Goal: Check status: Check status

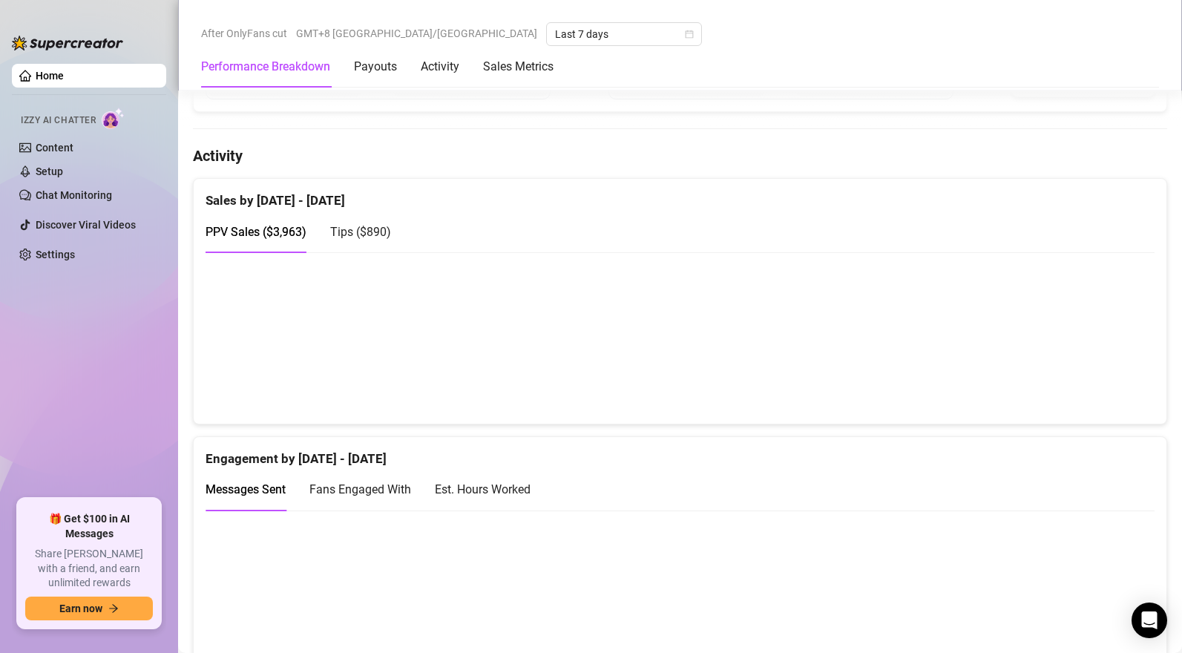
scroll to position [861, 0]
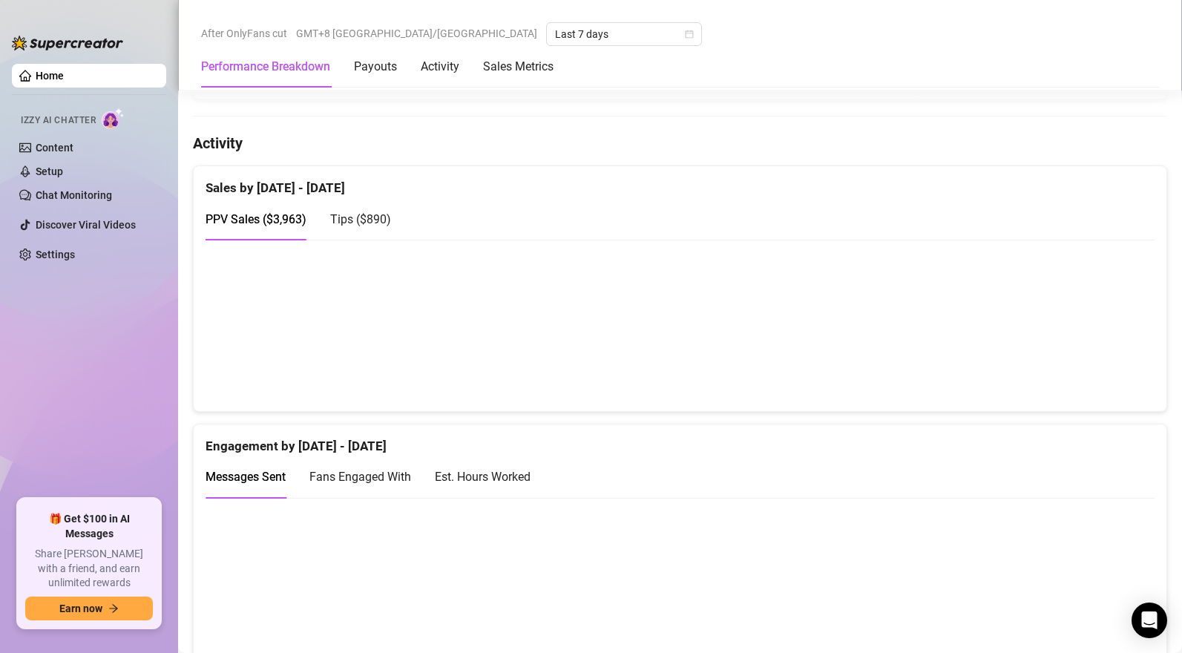
click at [367, 217] on span "Tips ( $890 )" at bounding box center [360, 219] width 61 height 14
click at [259, 224] on span "PPV Sales ( $3,963 )" at bounding box center [256, 219] width 101 height 14
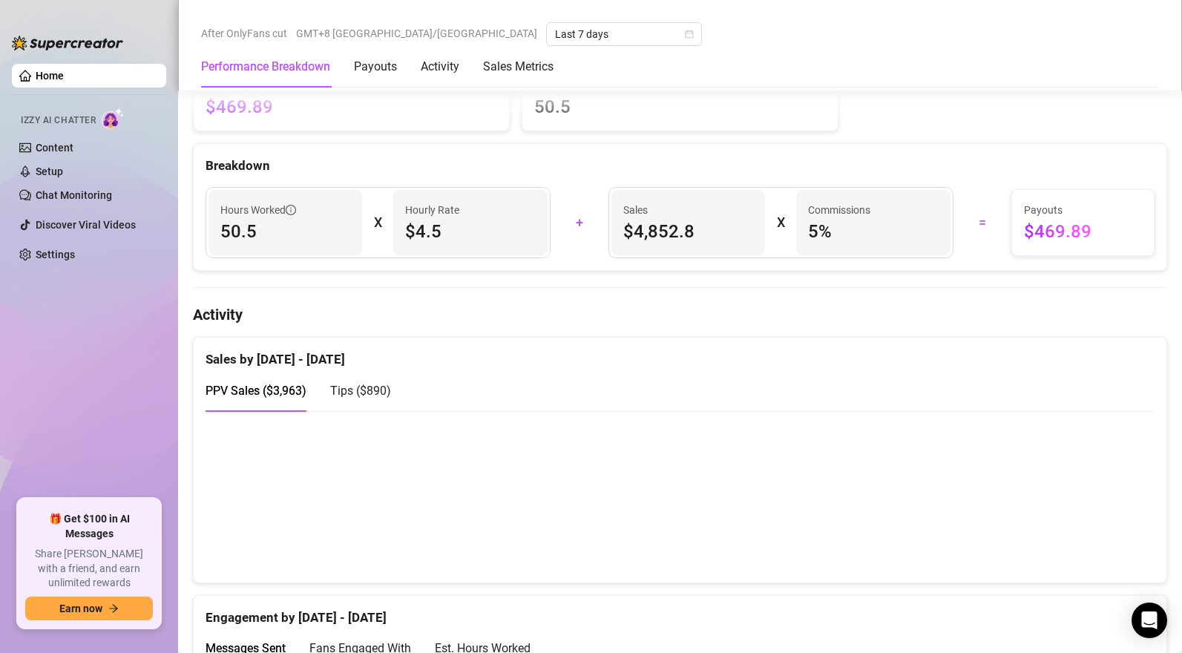
scroll to position [692, 0]
click at [364, 395] on span "Tips ( $890 )" at bounding box center [360, 389] width 61 height 14
click at [277, 395] on span "PPV Sales ( $3,963 )" at bounding box center [256, 389] width 101 height 14
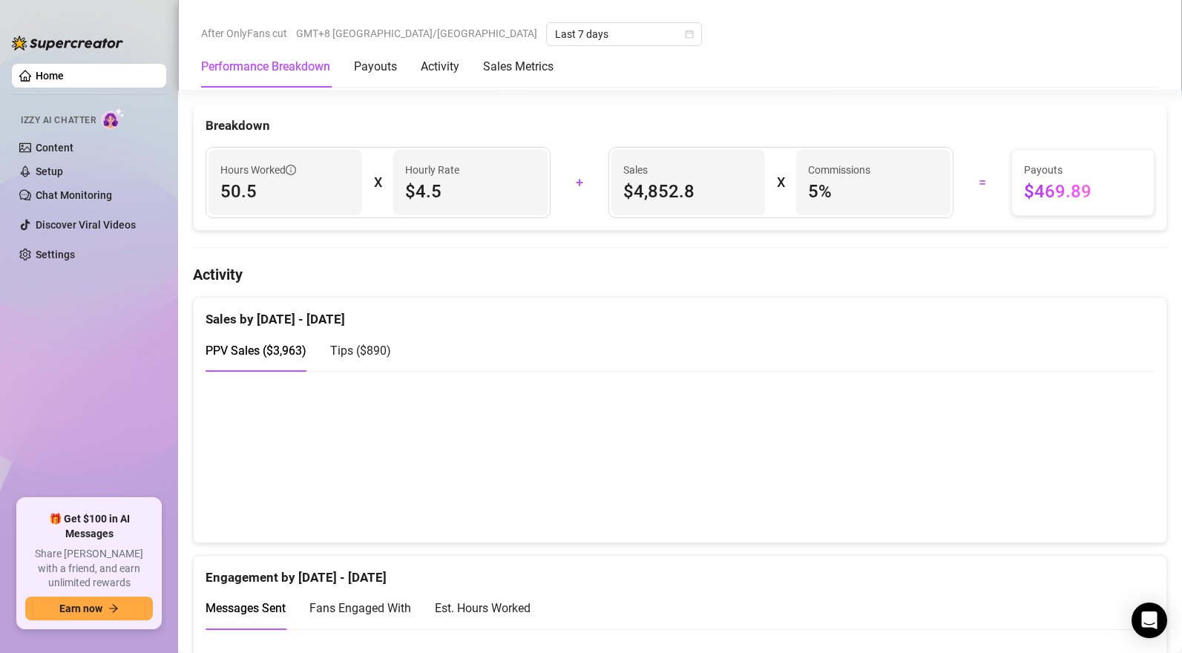
scroll to position [759, 0]
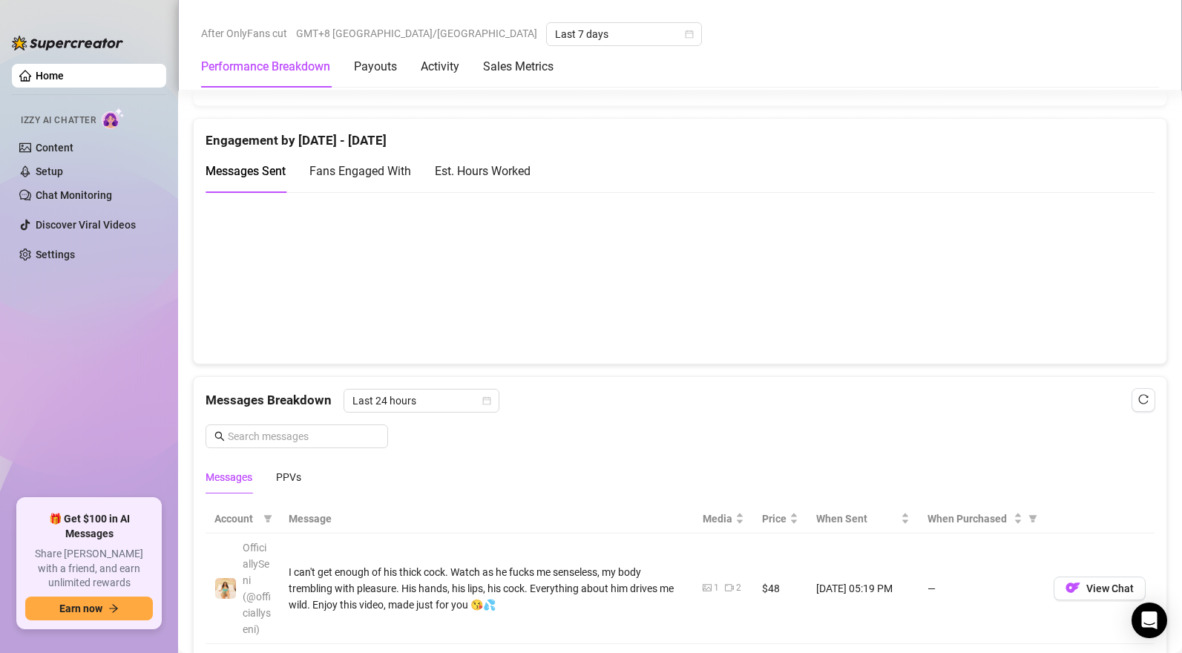
scroll to position [872, 0]
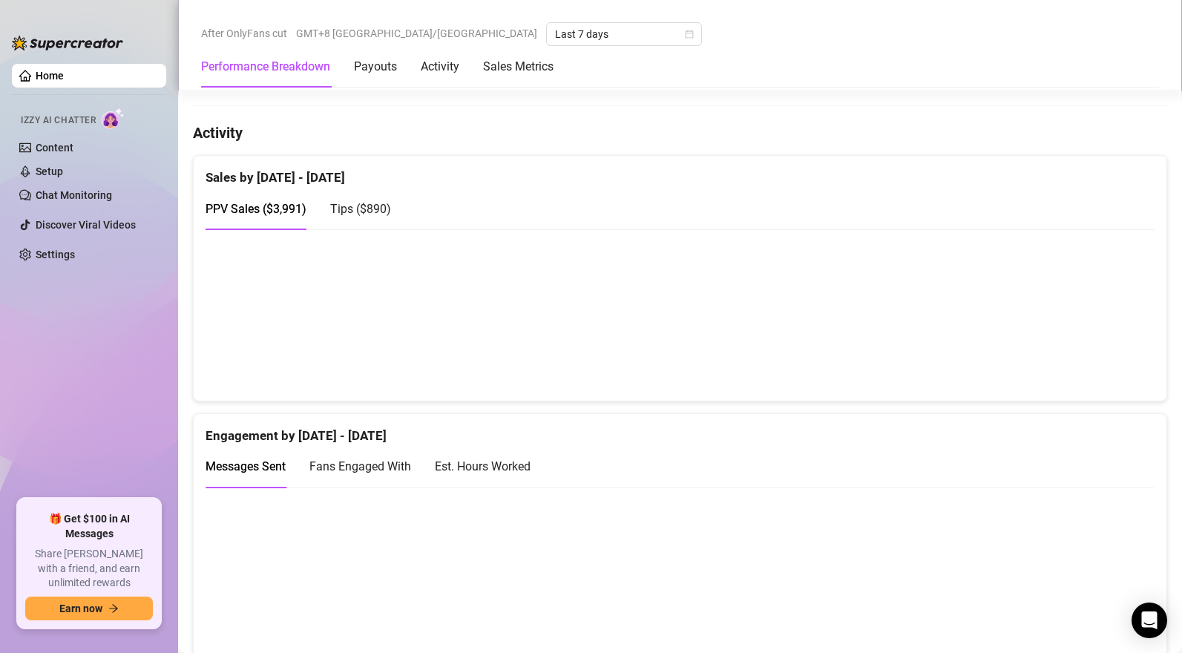
click at [369, 213] on span "Tips ( $890 )" at bounding box center [360, 209] width 61 height 14
click at [289, 206] on span "PPV Sales ( $3,991 )" at bounding box center [256, 209] width 101 height 14
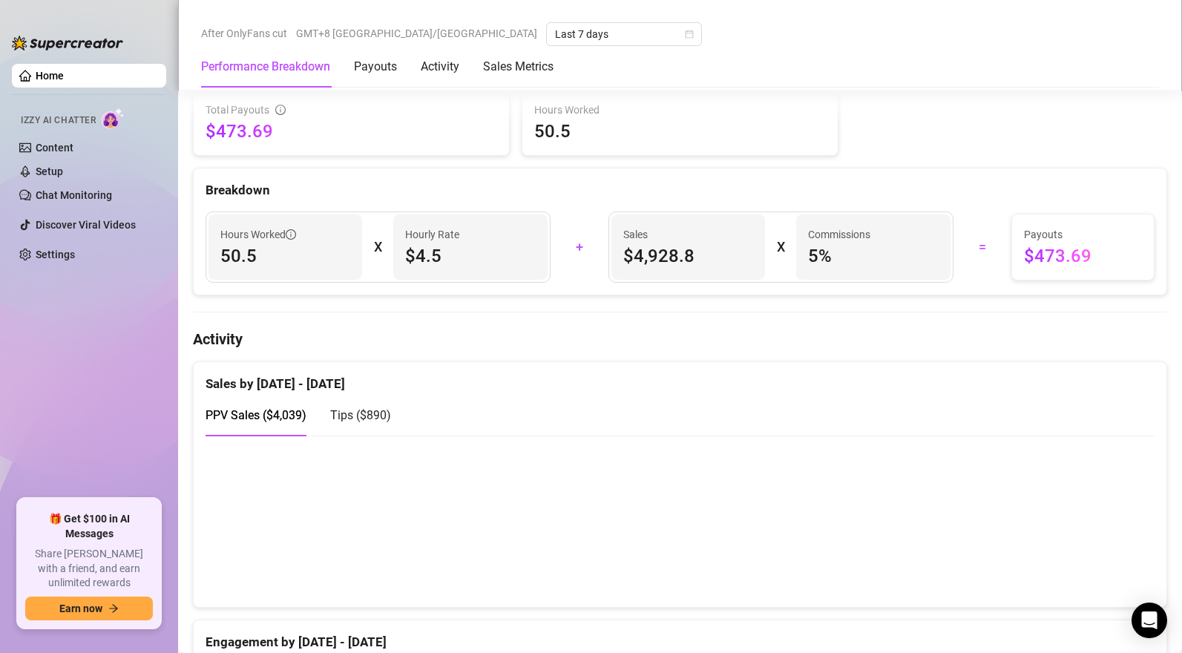
scroll to position [685, 0]
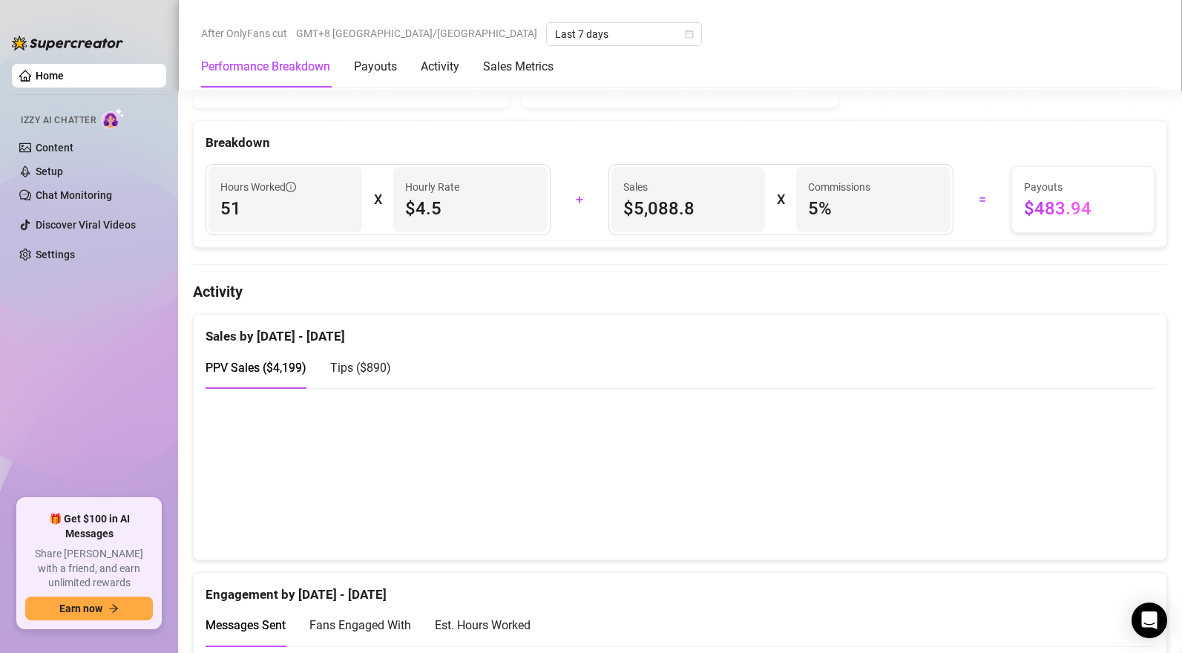
scroll to position [725, 0]
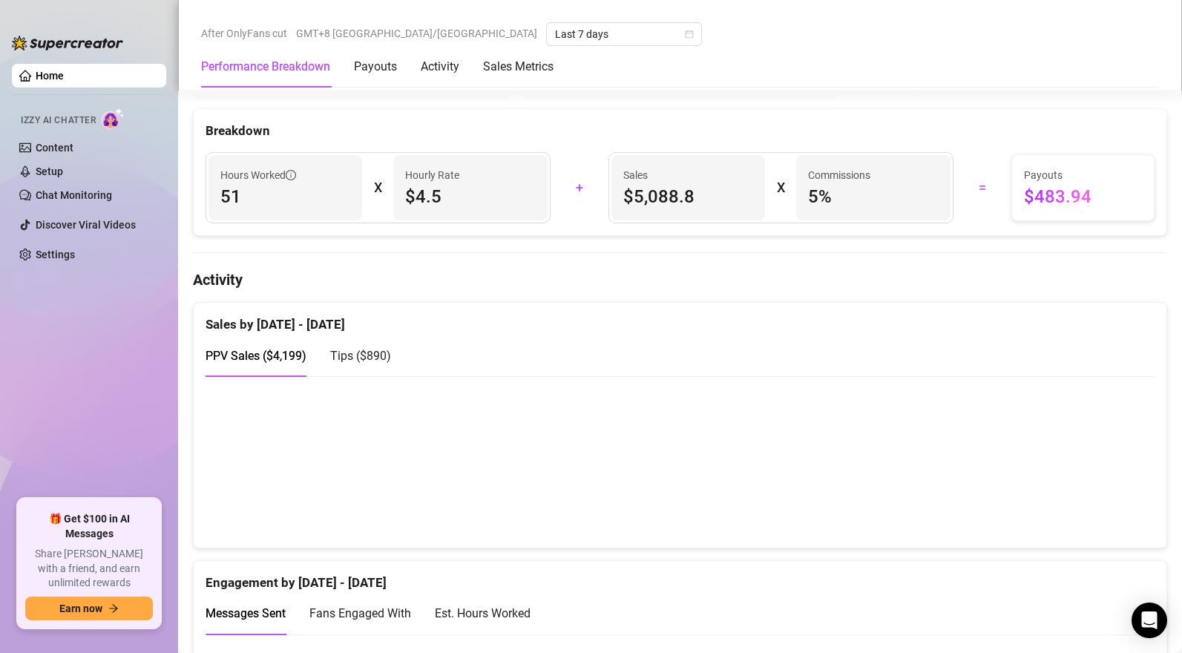
drag, startPoint x: 384, startPoint y: 356, endPoint x: 946, endPoint y: 452, distance: 570.5
click at [384, 356] on span "Tips ( $890 )" at bounding box center [360, 356] width 61 height 14
click at [243, 359] on span "PPV Sales ( $4,199 )" at bounding box center [256, 356] width 101 height 14
